Goal: Information Seeking & Learning: Learn about a topic

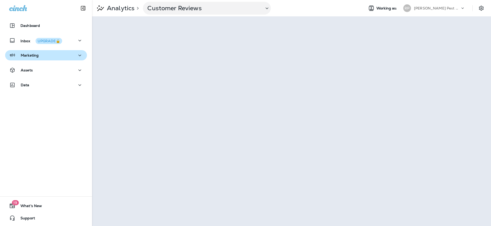
click at [60, 52] on div "Marketing" at bounding box center [46, 55] width 74 height 6
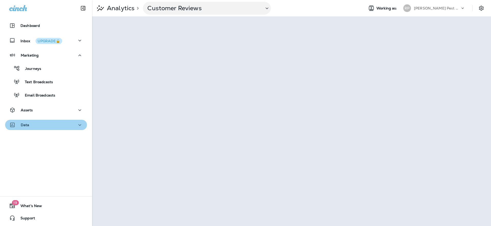
click at [51, 124] on div "Data" at bounding box center [46, 125] width 74 height 6
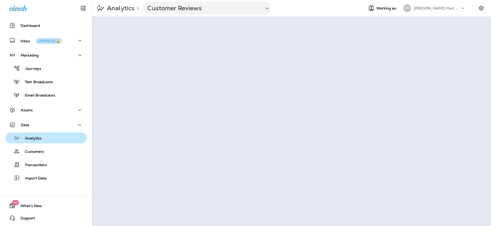
click at [43, 141] on div "Analytics" at bounding box center [46, 138] width 78 height 8
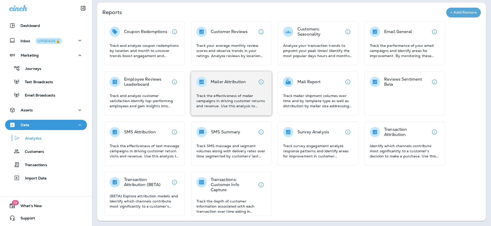
scroll to position [18, 0]
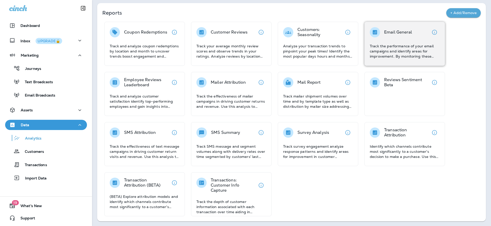
click at [410, 45] on p "Track the performance of your email campaigns and identify areas for improvemen…" at bounding box center [405, 51] width 70 height 15
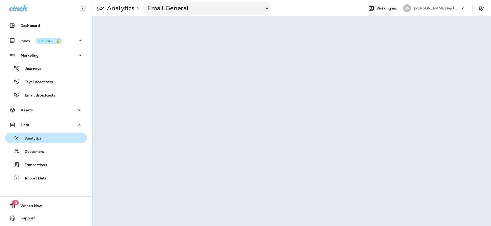
click at [38, 139] on p "Analytics" at bounding box center [30, 138] width 21 height 5
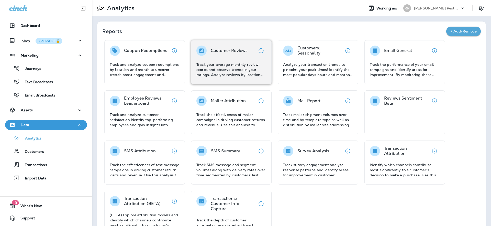
click at [235, 57] on div "Customer Reviews Track your average monthly review scores and observe trends in…" at bounding box center [232, 62] width 70 height 32
